Goal: Task Accomplishment & Management: Use online tool/utility

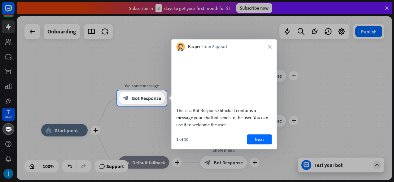
click at [386, 7] on div at bounding box center [197, 45] width 394 height 90
click at [258, 144] on button "Next" at bounding box center [259, 139] width 25 height 10
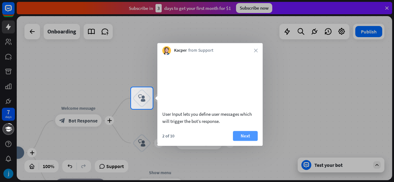
click at [245, 141] on button "Next" at bounding box center [245, 136] width 25 height 10
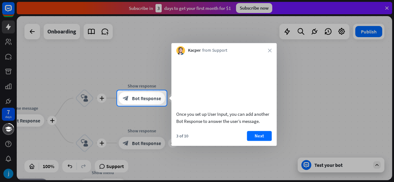
click at [268, 48] on div "Kacper from Support close" at bounding box center [223, 49] width 105 height 12
click at [270, 50] on icon "close" at bounding box center [270, 51] width 4 height 4
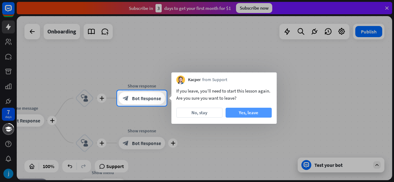
click at [240, 115] on button "Yes, leave" at bounding box center [248, 113] width 46 height 10
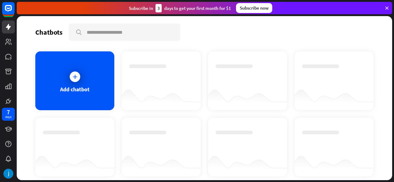
click at [387, 7] on icon at bounding box center [387, 8] width 6 height 6
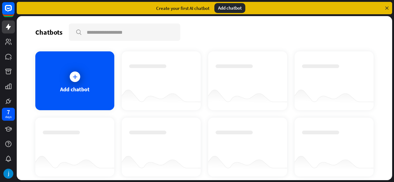
click at [386, 9] on icon at bounding box center [387, 8] width 6 height 6
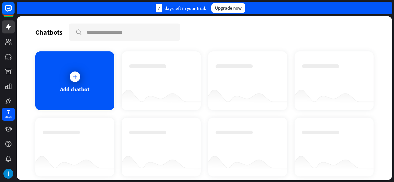
click at [386, 6] on div "7 days left in your trial. Upgrade now" at bounding box center [204, 8] width 375 height 12
click at [12, 25] on icon at bounding box center [8, 26] width 7 height 7
click at [5, 28] on icon at bounding box center [8, 26] width 7 height 7
click at [72, 75] on icon at bounding box center [75, 77] width 6 height 6
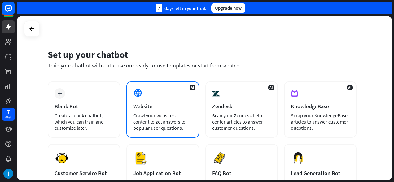
click at [168, 105] on div "Website" at bounding box center [162, 106] width 59 height 7
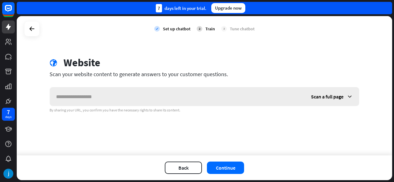
click at [350, 97] on icon at bounding box center [349, 96] width 6 height 6
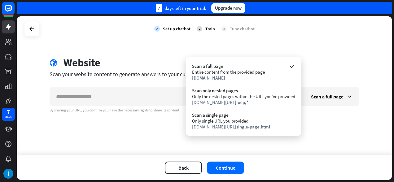
click at [354, 71] on div "Scan your website content to generate answers to your customer questions." at bounding box center [204, 74] width 309 height 7
